Goal: Check status: Check status

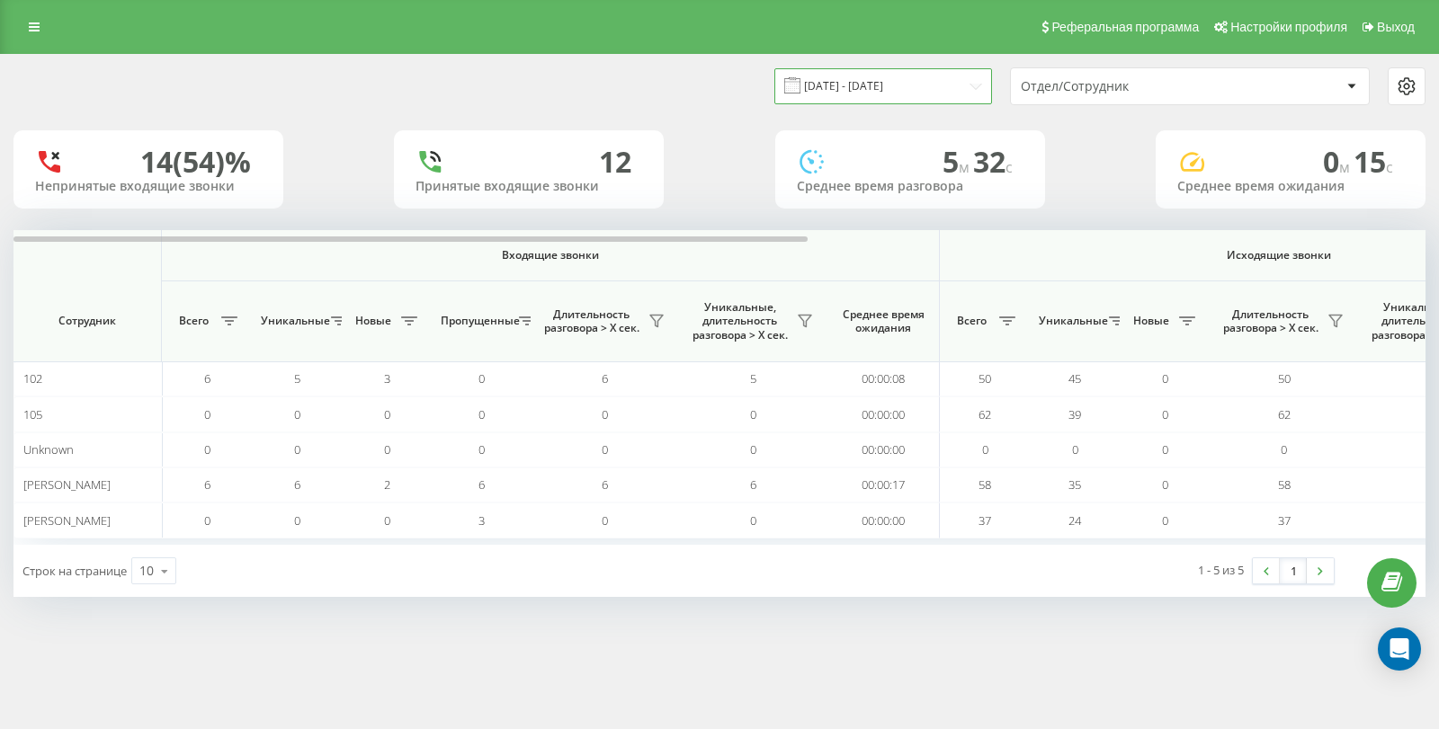
click at [879, 79] on input "[DATE] - [DATE]" at bounding box center [883, 85] width 218 height 35
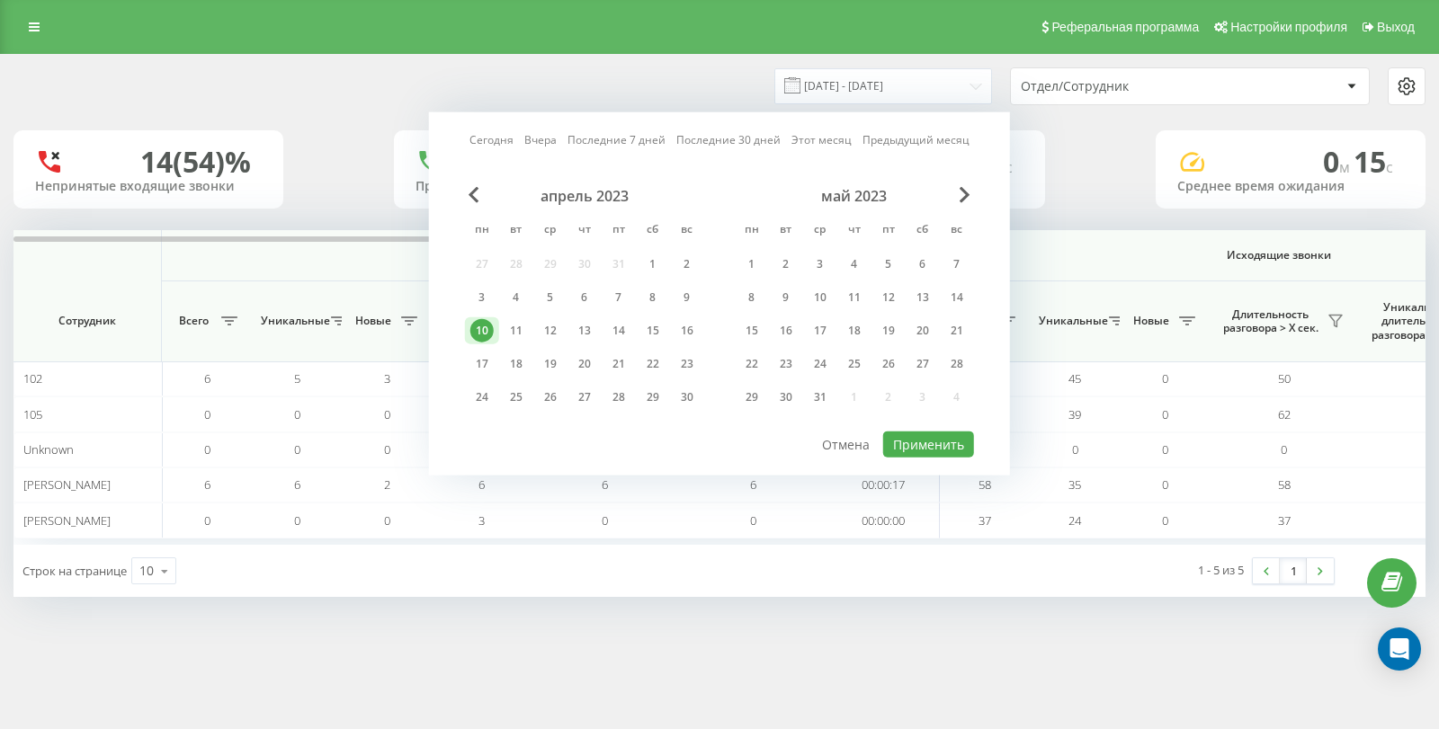
click at [504, 143] on link "Сегодня" at bounding box center [491, 139] width 44 height 17
click at [891, 434] on button "Применить" at bounding box center [928, 445] width 91 height 26
type input "[DATE] - [DATE]"
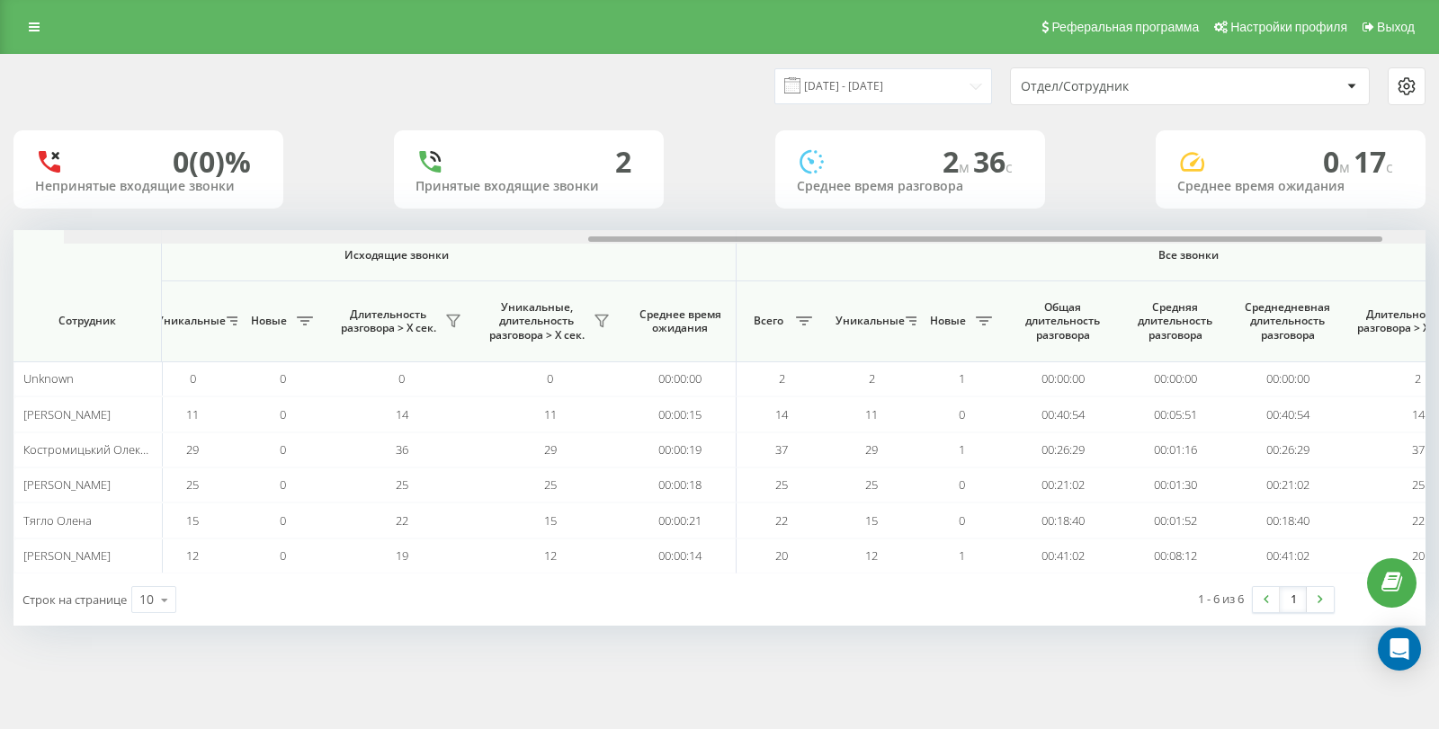
scroll to position [0, 1097]
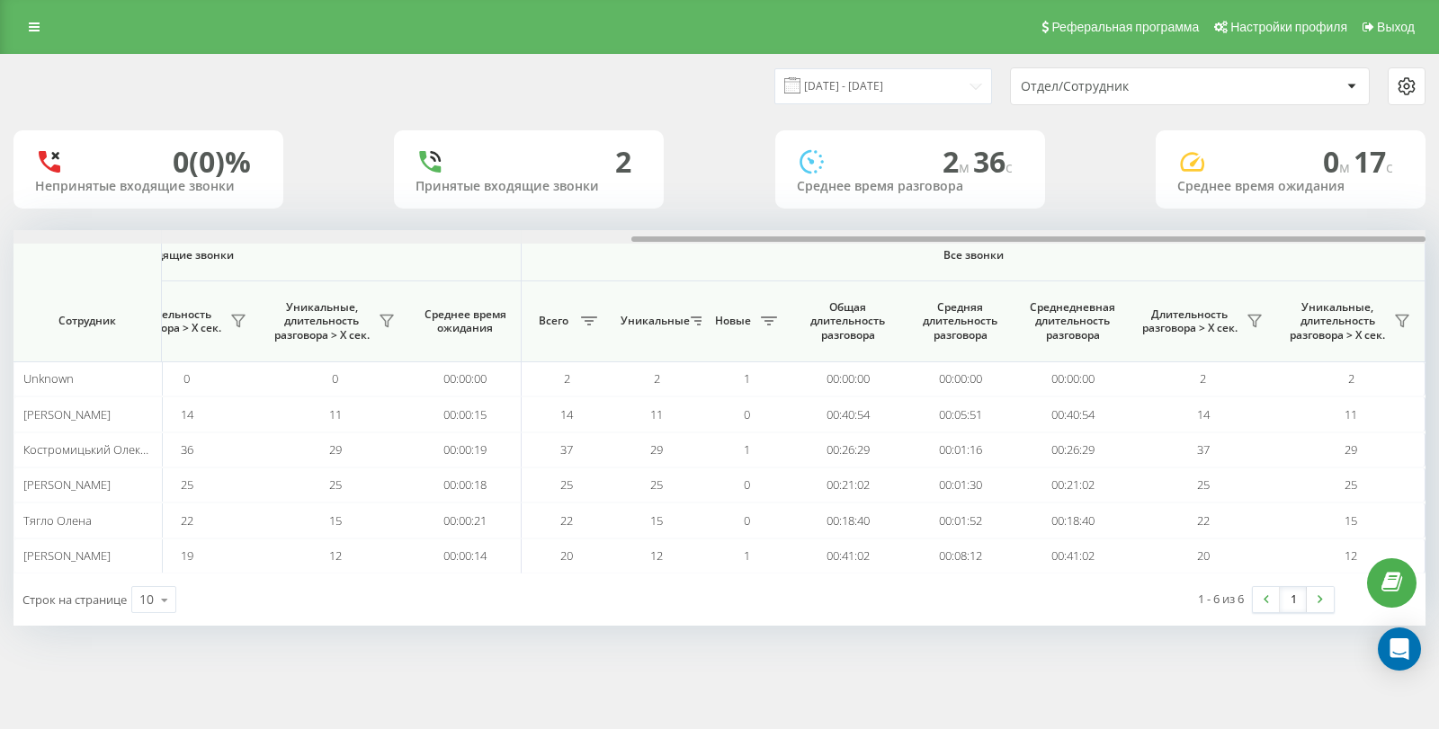
drag, startPoint x: 295, startPoint y: 238, endPoint x: 1158, endPoint y: 225, distance: 863.5
click at [1158, 225] on div "[DATE] - [DATE] Отдел/Сотрудник 0 (0)% Непринятые входящие звонки 2 Принятые вх…" at bounding box center [719, 340] width 1412 height 571
click at [1256, 321] on icon at bounding box center [1254, 321] width 14 height 14
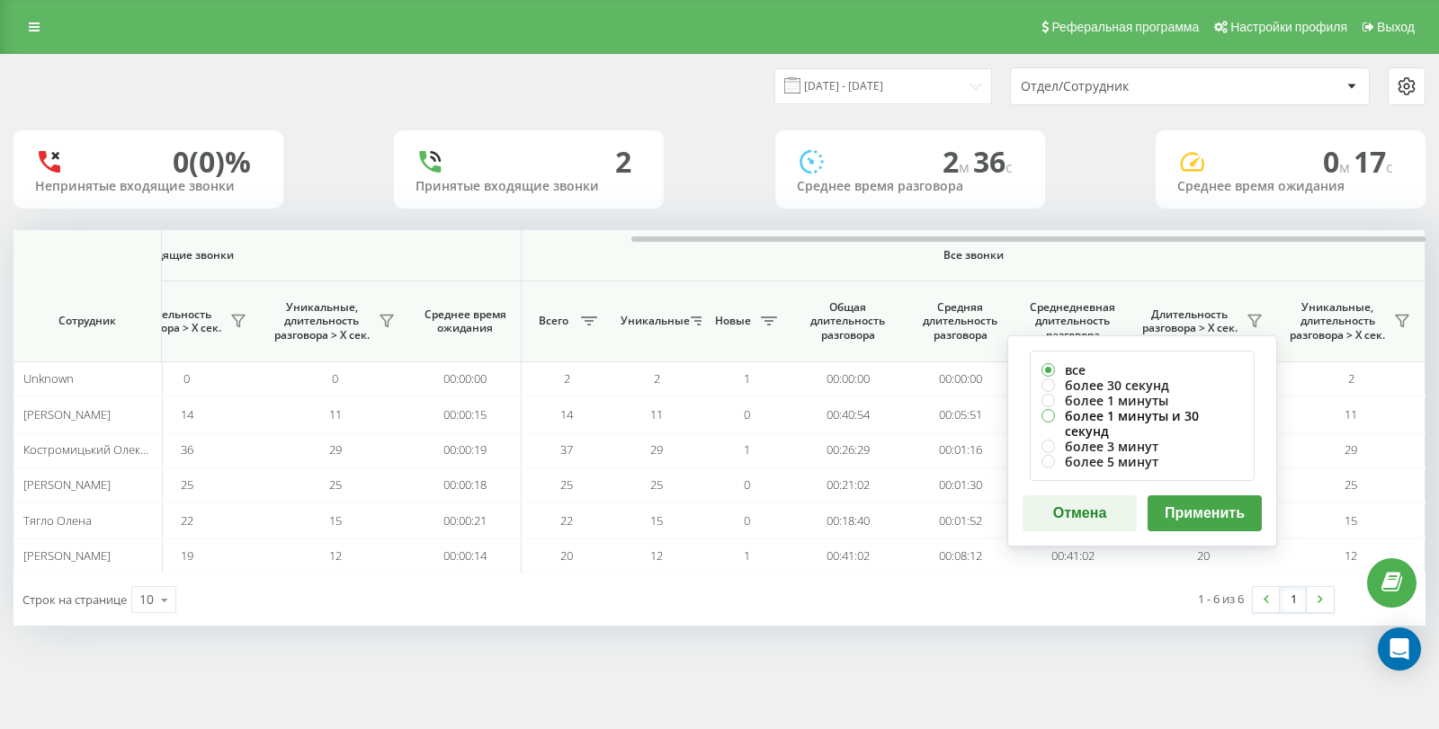
click at [1140, 408] on label "более 1 минуты и 30 секунд" at bounding box center [1142, 423] width 201 height 31
radio input "true"
click at [1133, 393] on label "более 1 минуты" at bounding box center [1142, 400] width 201 height 15
radio input "true"
click at [1215, 500] on button "Применить" at bounding box center [1205, 514] width 114 height 36
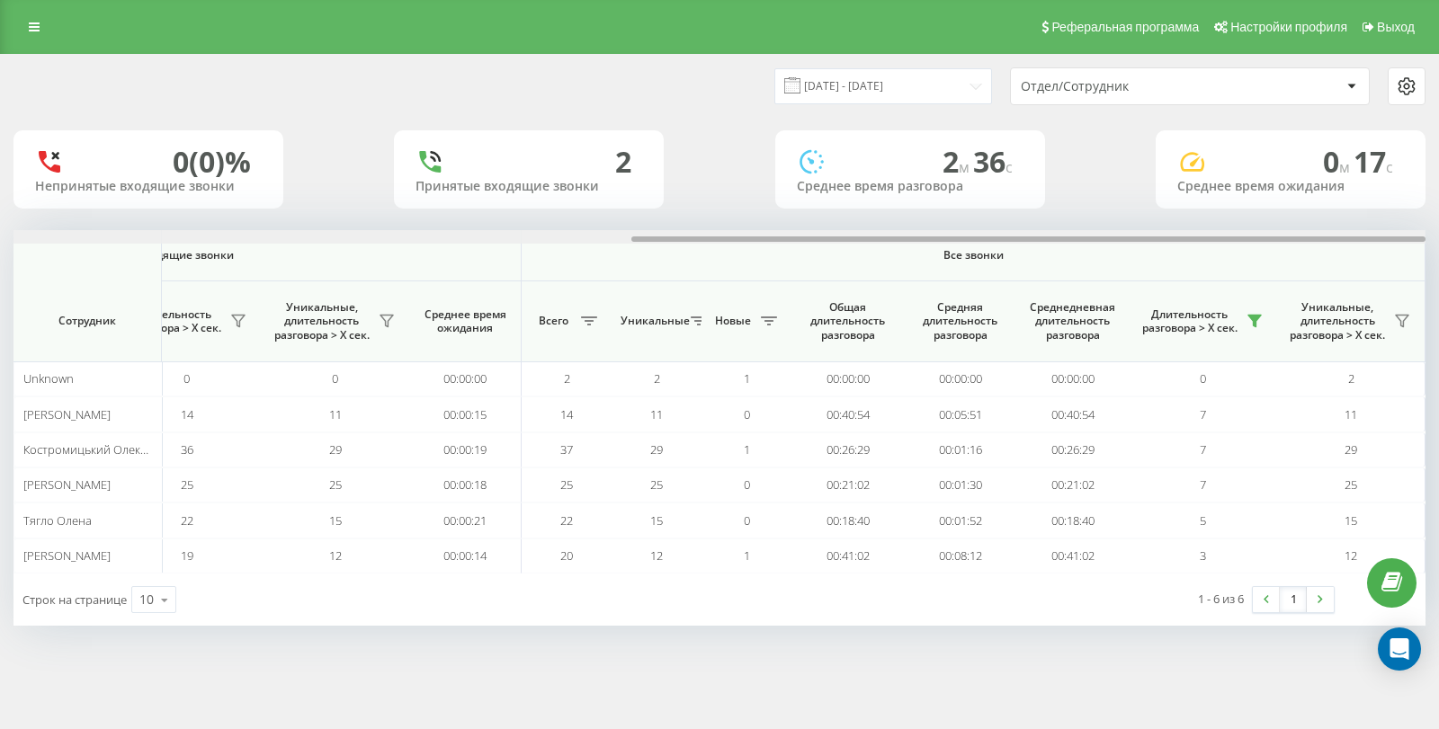
drag, startPoint x: 641, startPoint y: 239, endPoint x: 1438, endPoint y: 265, distance: 797.3
click at [1438, 265] on div "[DATE] - [DATE] Отдел/Сотрудник 0 (0)% Непринятые входящие звонки 2 Принятые вх…" at bounding box center [719, 358] width 1439 height 608
